Goal: Check status: Check status

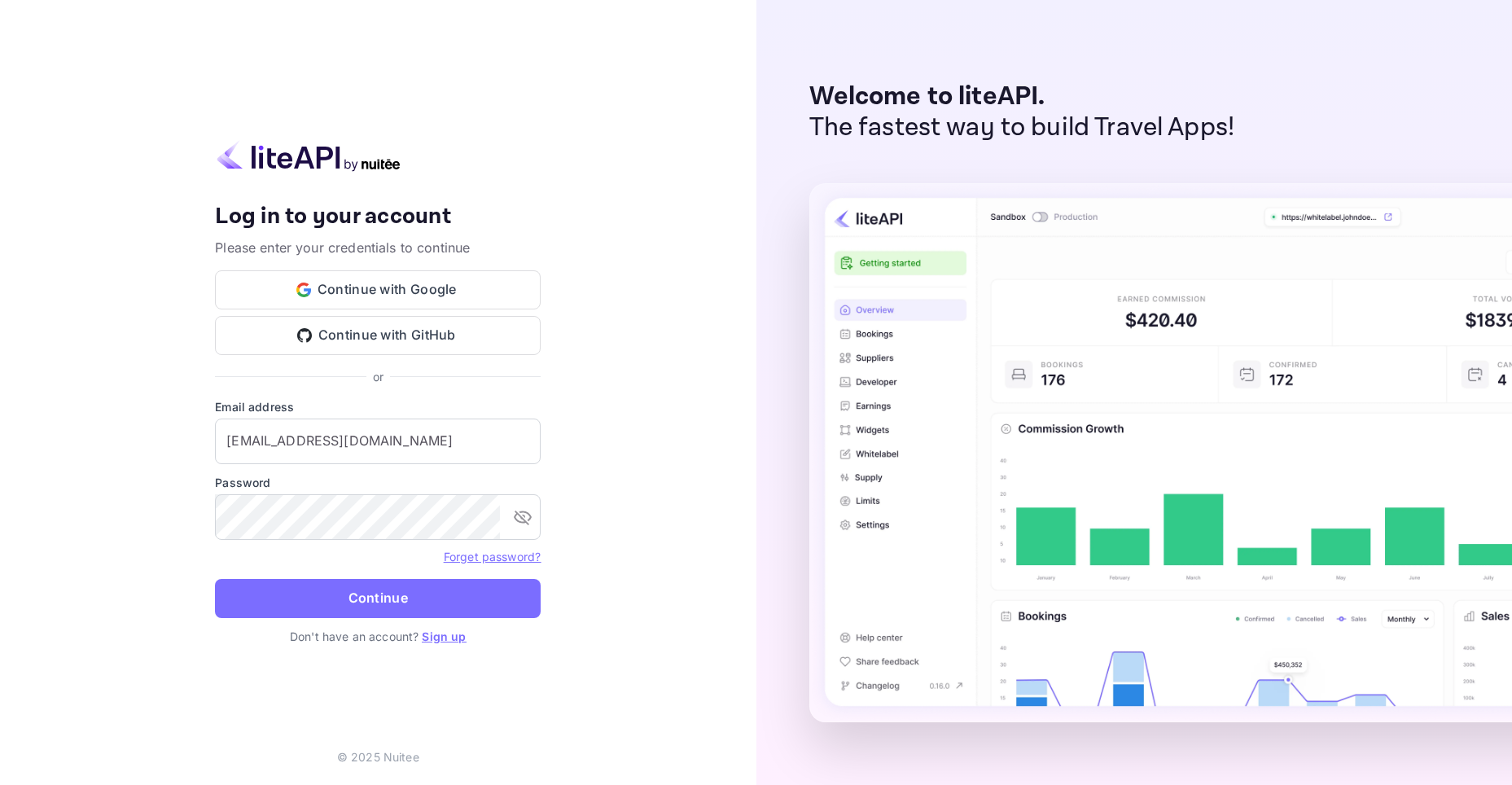
click at [358, 588] on ya-tr-span "Continue" at bounding box center [378, 597] width 60 height 22
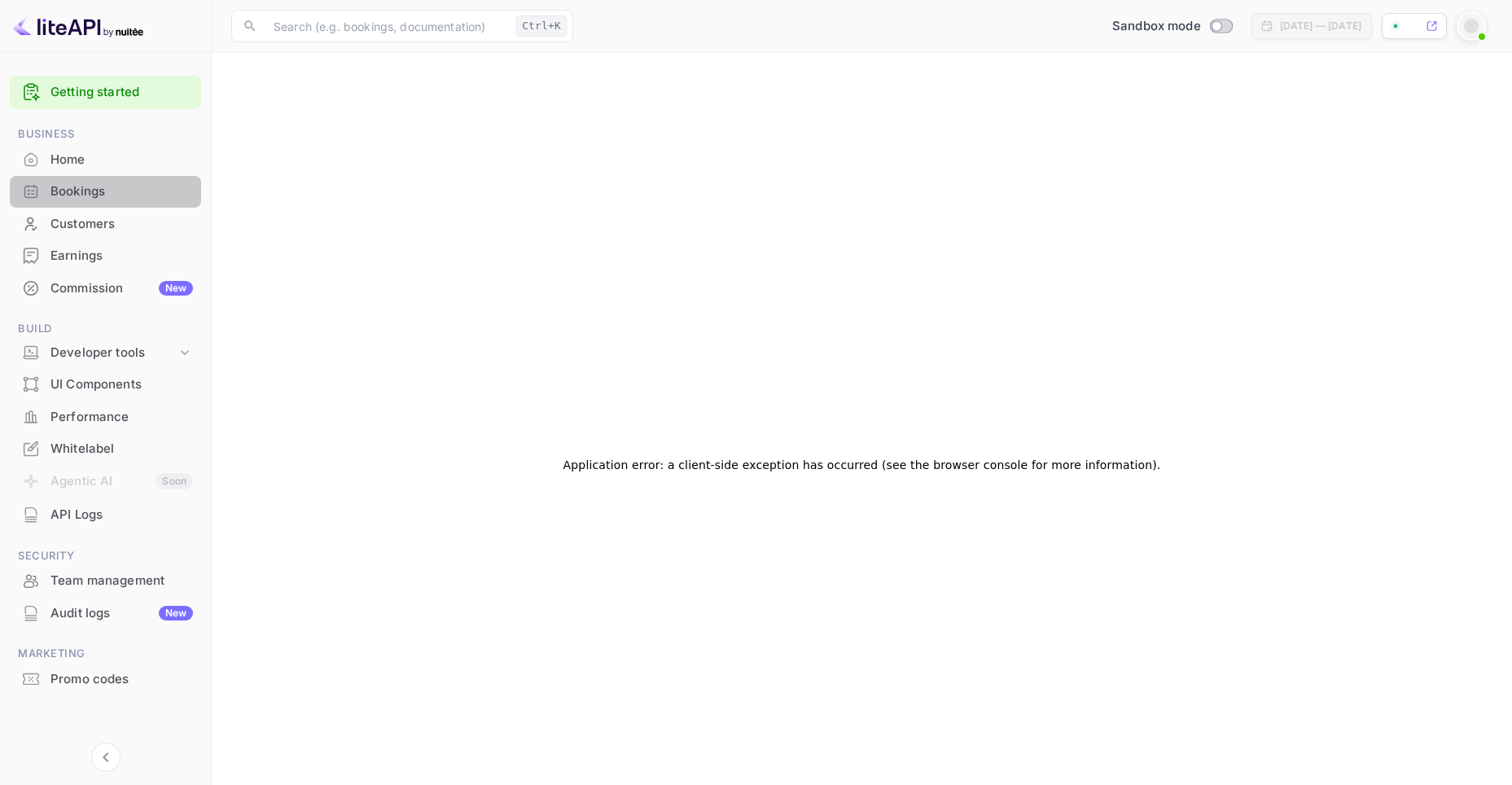
click at [99, 192] on div "Bookings" at bounding box center [122, 191] width 142 height 18
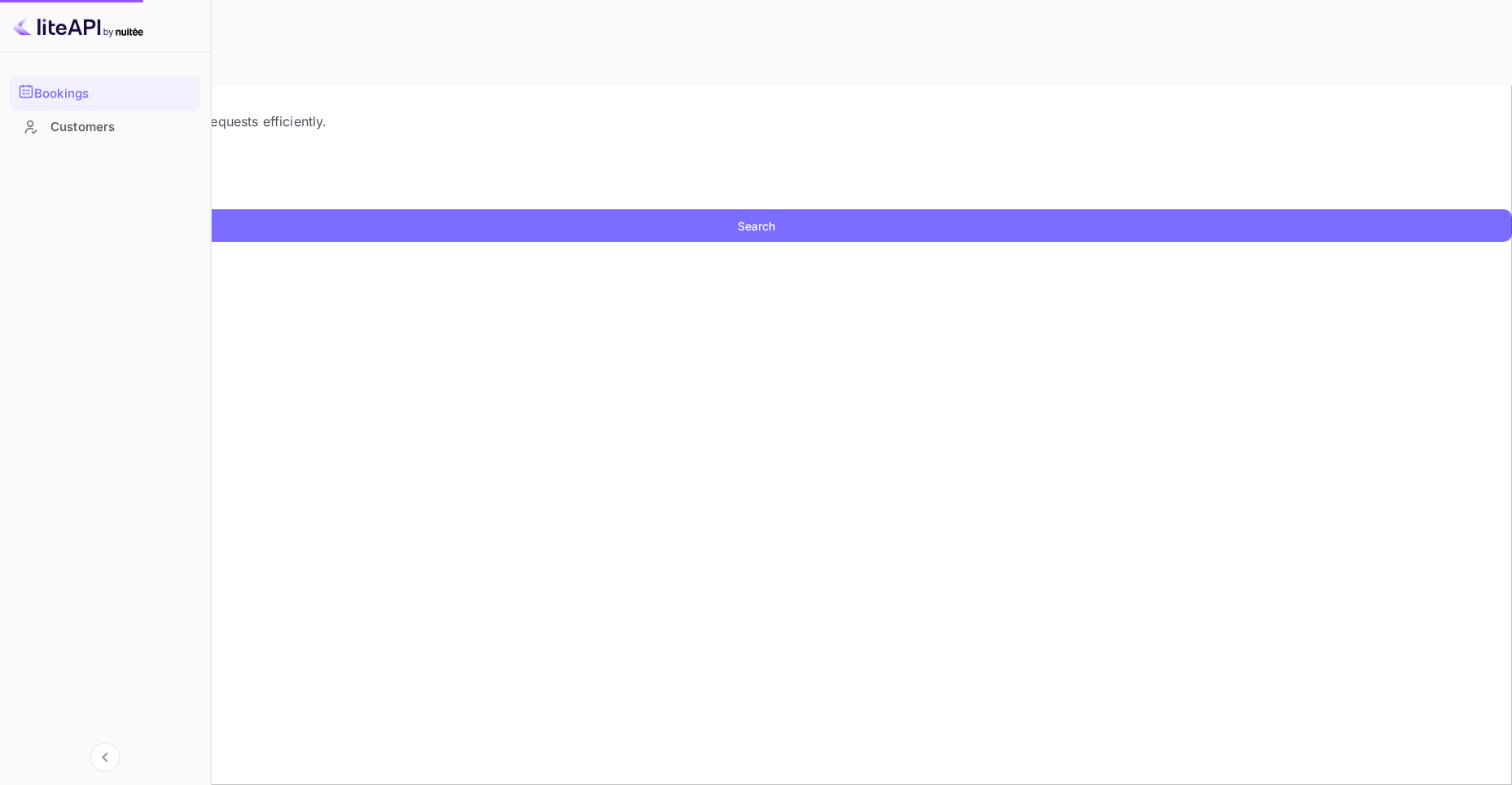
click at [210, 210] on input "text" at bounding box center [105, 197] width 210 height 25
paste input "9233936"
type input "9233936"
click at [0, 210] on button "Search" at bounding box center [756, 225] width 1512 height 32
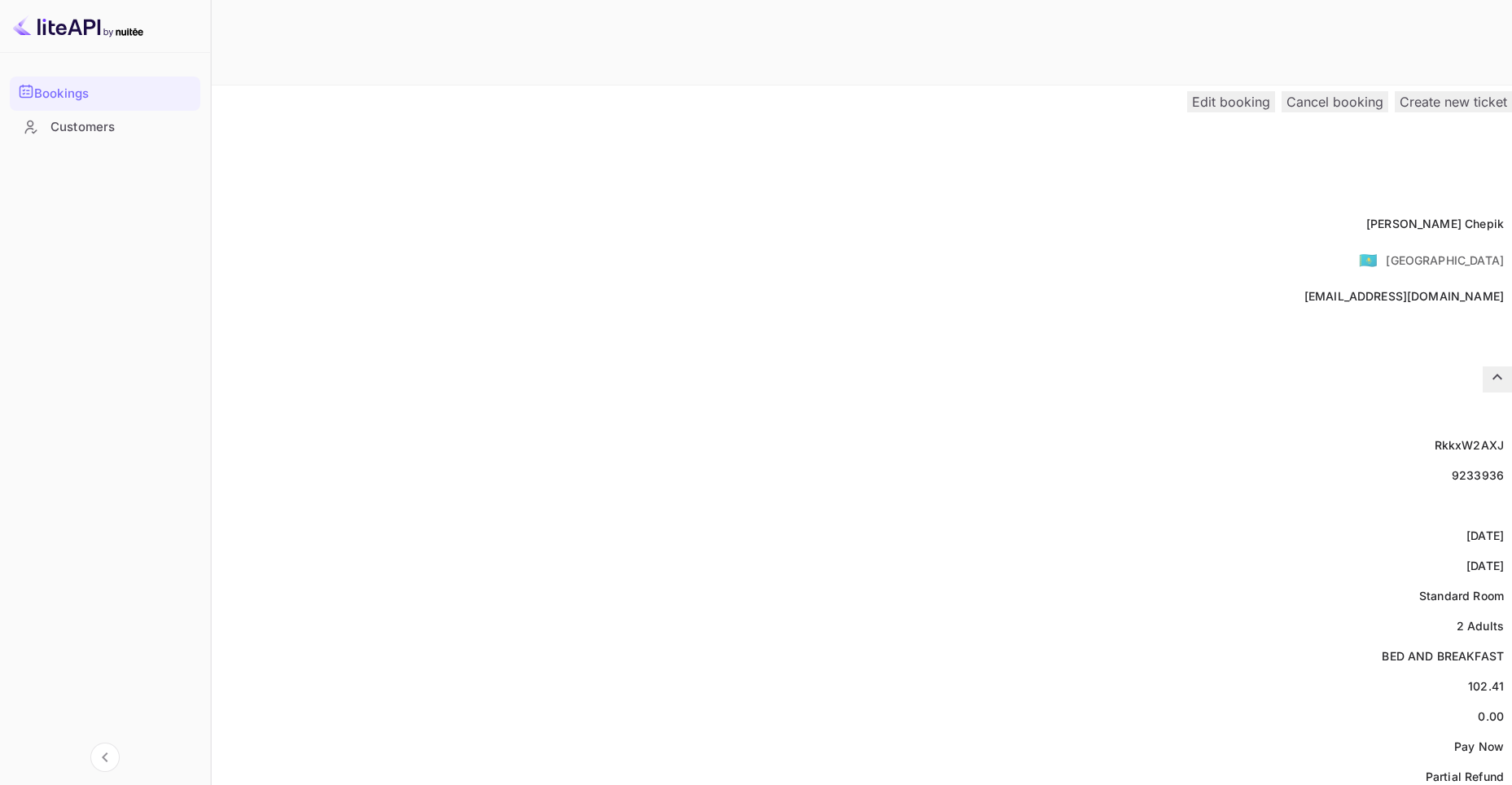
click at [1451, 467] on div "9233936" at bounding box center [1477, 475] width 52 height 17
copy div "9233936"
drag, startPoint x: 756, startPoint y: 189, endPoint x: 840, endPoint y: 205, distance: 85.5
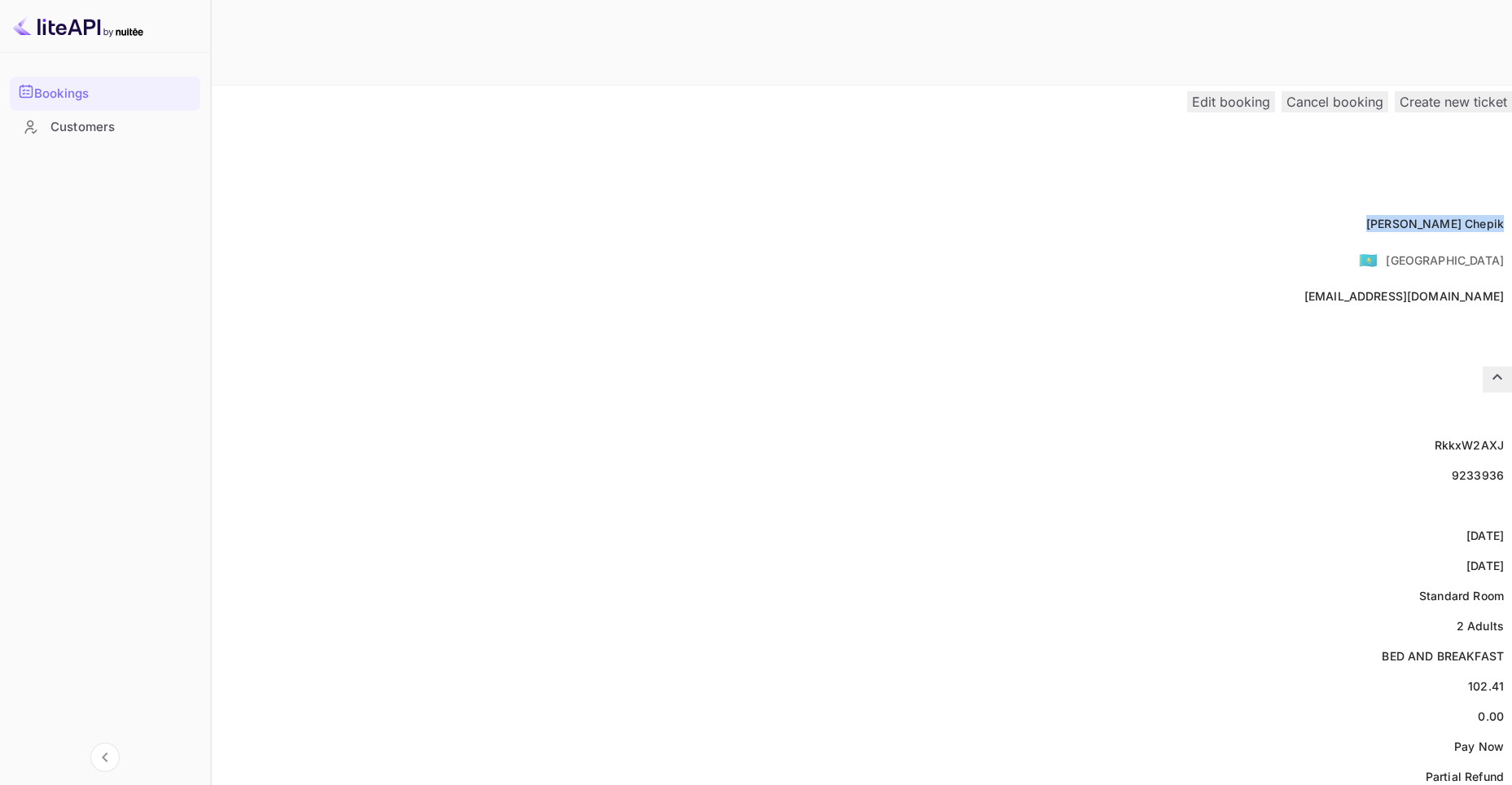
click at [840, 209] on div "Full name [PERSON_NAME]" at bounding box center [756, 224] width 1512 height 30
copy div "[PERSON_NAME]"
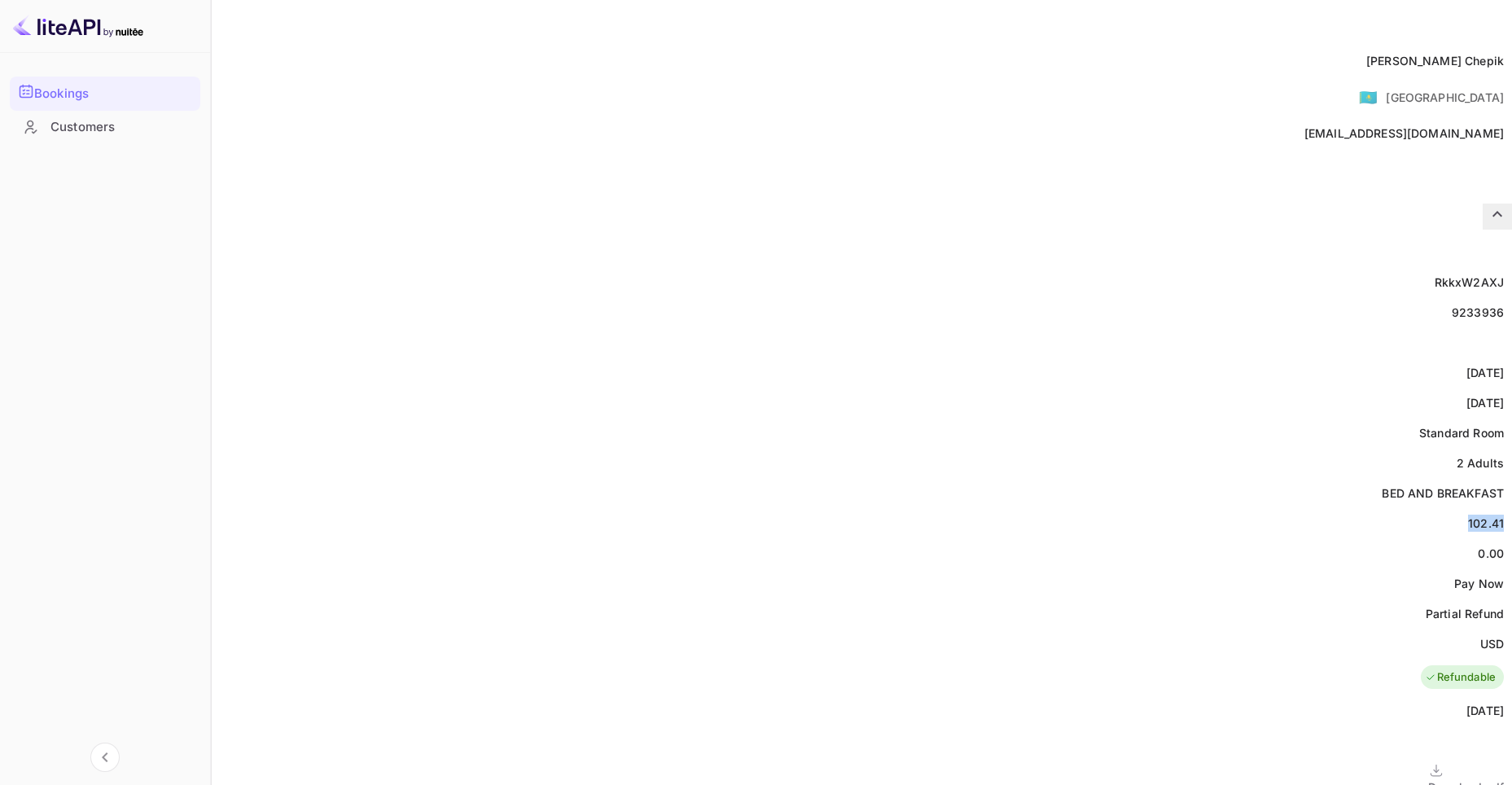
drag, startPoint x: 801, startPoint y: 482, endPoint x: 838, endPoint y: 488, distance: 37.5
click at [838, 508] on div "Price 102.41" at bounding box center [756, 523] width 1512 height 30
copy div "102.41"
